Goal: Information Seeking & Learning: Check status

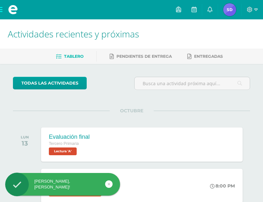
click at [3, 7] on span at bounding box center [13, 9] width 26 height 19
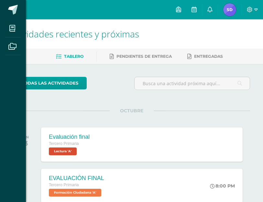
click at [16, 26] on span at bounding box center [12, 28] width 15 height 15
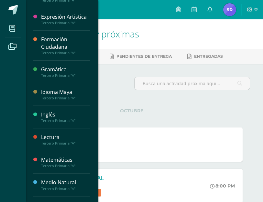
scroll to position [93, 0]
click at [66, 70] on div "Gramática" at bounding box center [65, 69] width 49 height 7
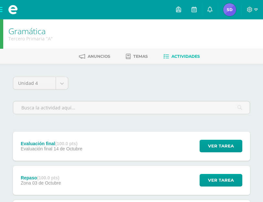
click at [216, 149] on span "Ver tarea" at bounding box center [221, 146] width 26 height 12
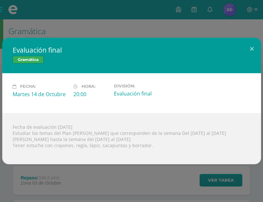
click at [217, 4] on div "Evaluación final Gramática Fecha: Martes 14 de Octubre Hora: 20:00 División:" at bounding box center [131, 101] width 263 height 202
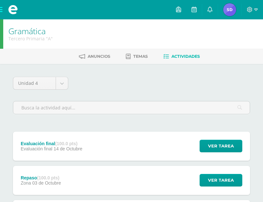
click at [211, 8] on icon at bounding box center [209, 9] width 5 height 6
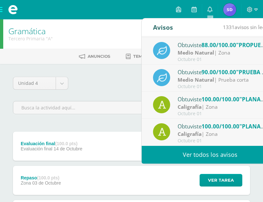
scroll to position [108, 0]
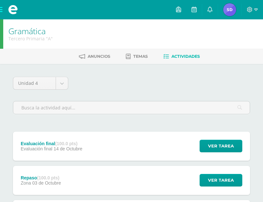
click at [231, 8] on img at bounding box center [229, 9] width 13 height 13
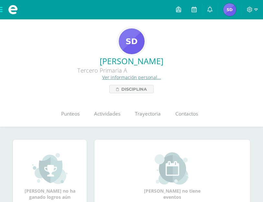
click at [110, 113] on span "Actividades" at bounding box center [107, 113] width 26 height 7
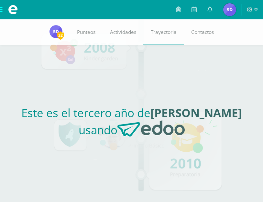
click at [202, 28] on link "Contactos" at bounding box center [201, 32] width 37 height 26
click at [49, 30] on img at bounding box center [55, 31] width 13 height 13
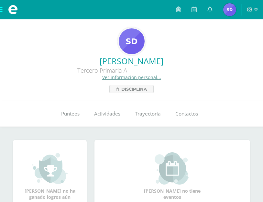
click at [76, 110] on link "Punteos" at bounding box center [70, 114] width 33 height 26
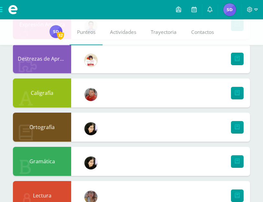
scroll to position [392, 0]
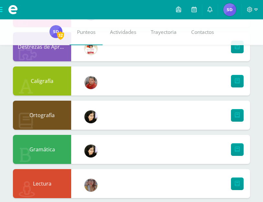
click at [234, 147] on link at bounding box center [237, 149] width 13 height 13
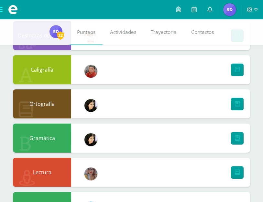
click at [179, 7] on icon at bounding box center [178, 9] width 5 height 6
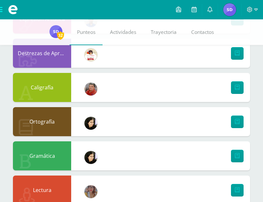
scroll to position [385, 0]
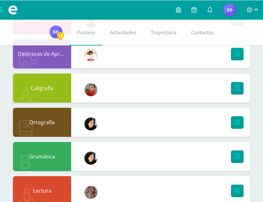
click at [47, 159] on div "Gramática" at bounding box center [42, 156] width 58 height 29
click at [42, 163] on div "Gramática" at bounding box center [42, 156] width 58 height 29
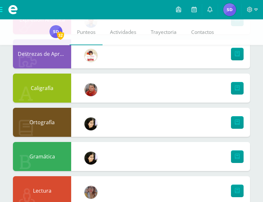
click at [176, 6] on span at bounding box center [178, 9] width 5 height 7
click at [215, 6] on link at bounding box center [210, 9] width 16 height 19
click at [4, 9] on span at bounding box center [13, 9] width 26 height 19
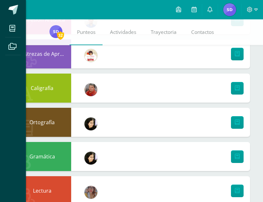
click at [13, 28] on icon at bounding box center [12, 28] width 6 height 6
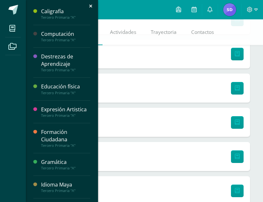
click at [69, 162] on div "Gramática" at bounding box center [65, 162] width 49 height 7
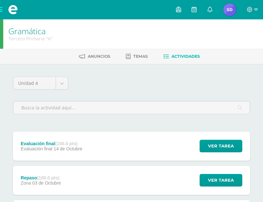
click at [223, 145] on span "Ver tarea" at bounding box center [221, 146] width 26 height 12
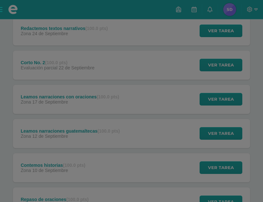
scroll to position [287, 0]
